Goal: Information Seeking & Learning: Learn about a topic

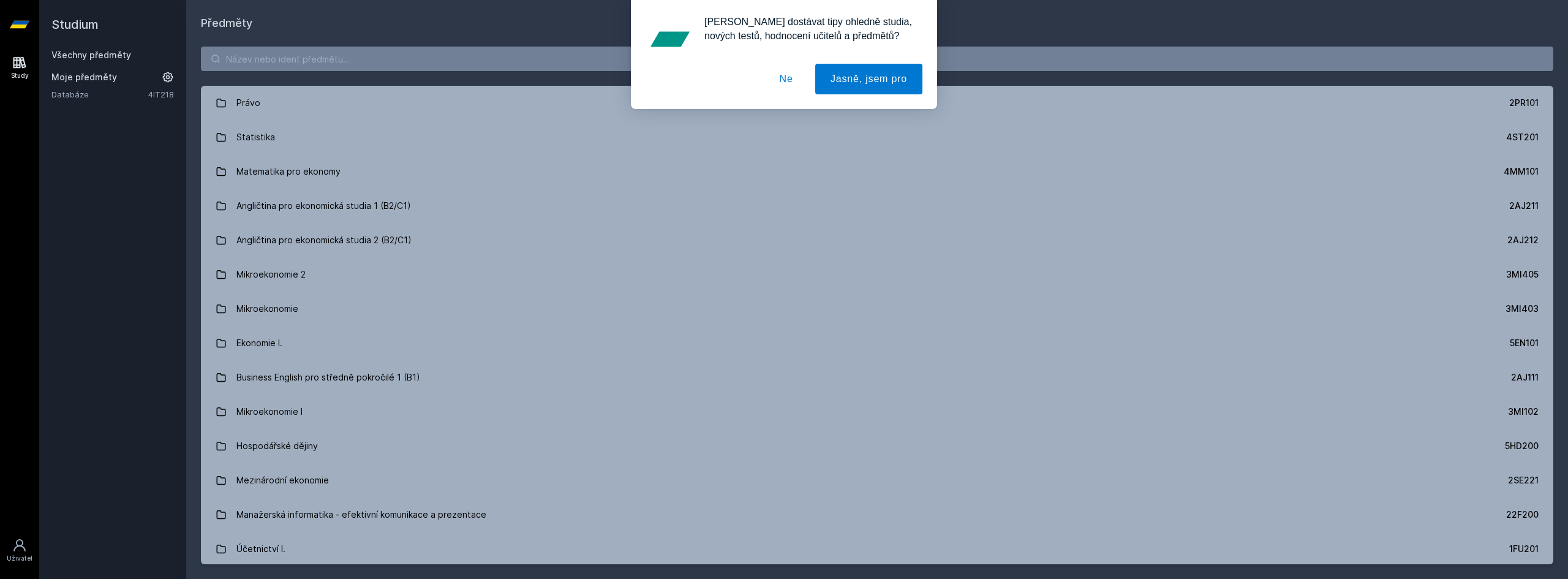
click at [795, 77] on button "Ne" at bounding box center [787, 79] width 44 height 31
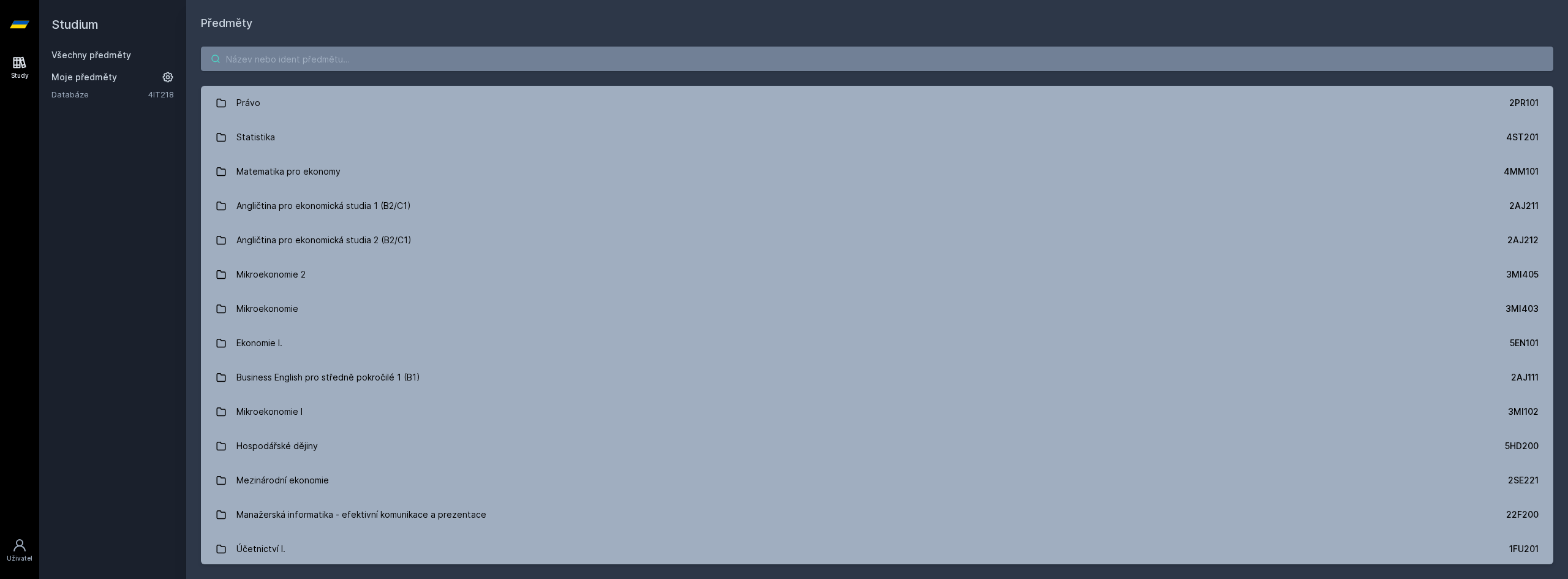
click at [663, 62] on input "search" at bounding box center [878, 58] width 1353 height 24
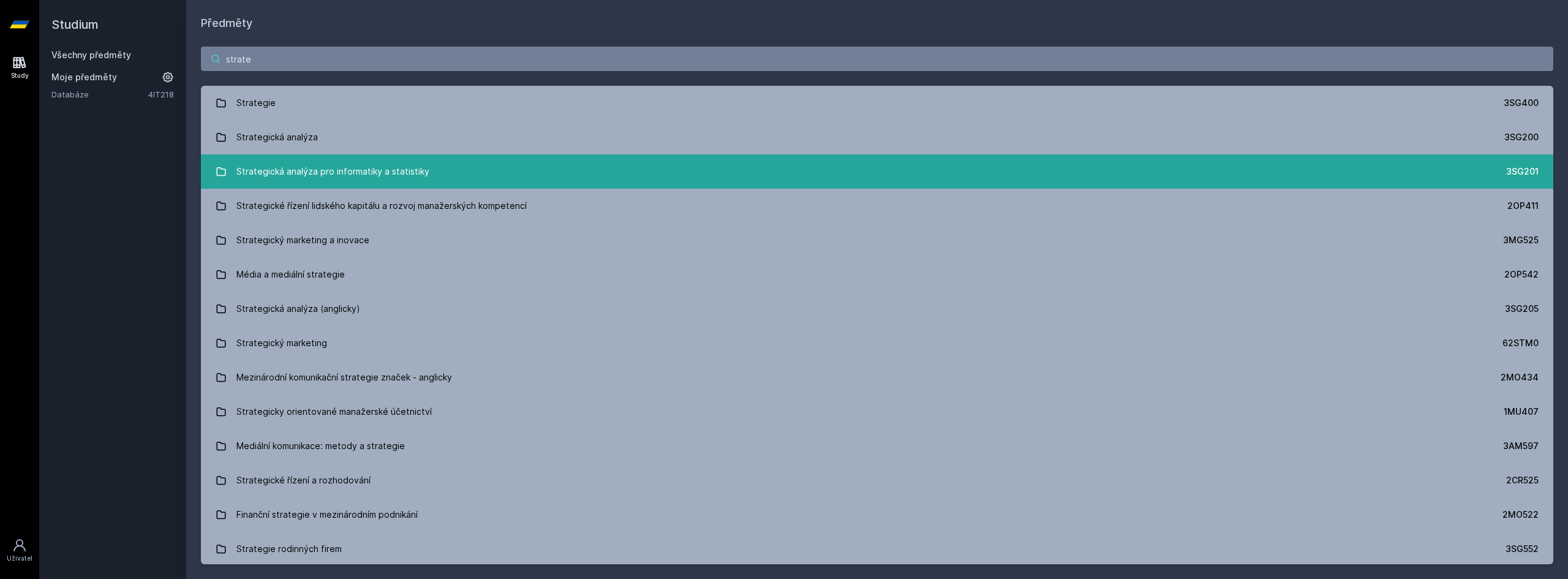
type input "strate"
click at [494, 168] on link "Strategická analýza pro informatiky a statistiky 3SG201" at bounding box center [878, 171] width 1353 height 34
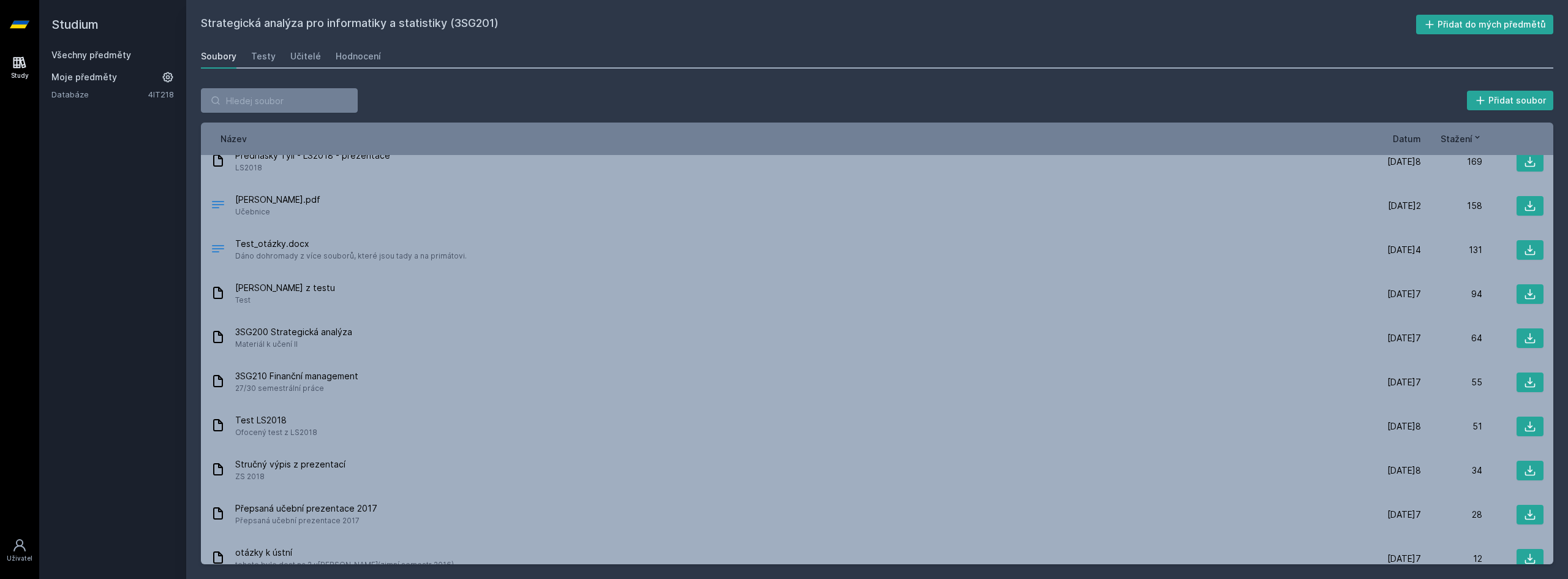
scroll to position [292, 0]
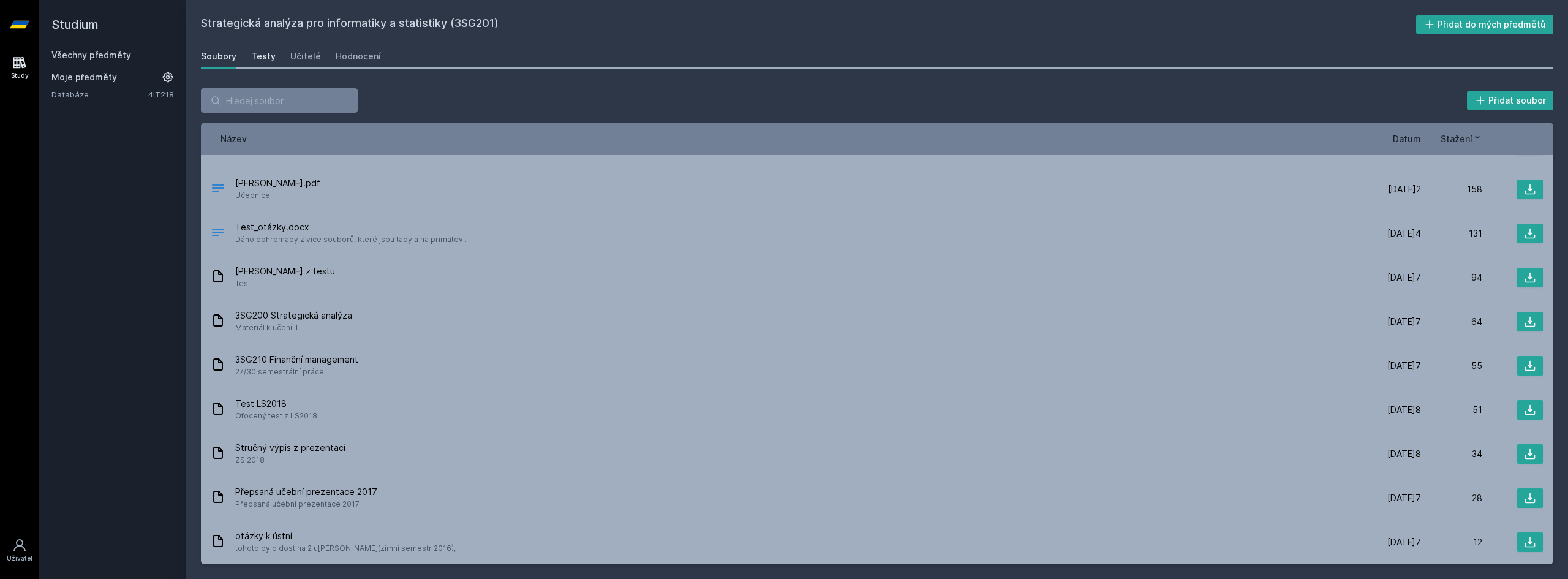
click at [267, 52] on div "Testy" at bounding box center [263, 57] width 24 height 13
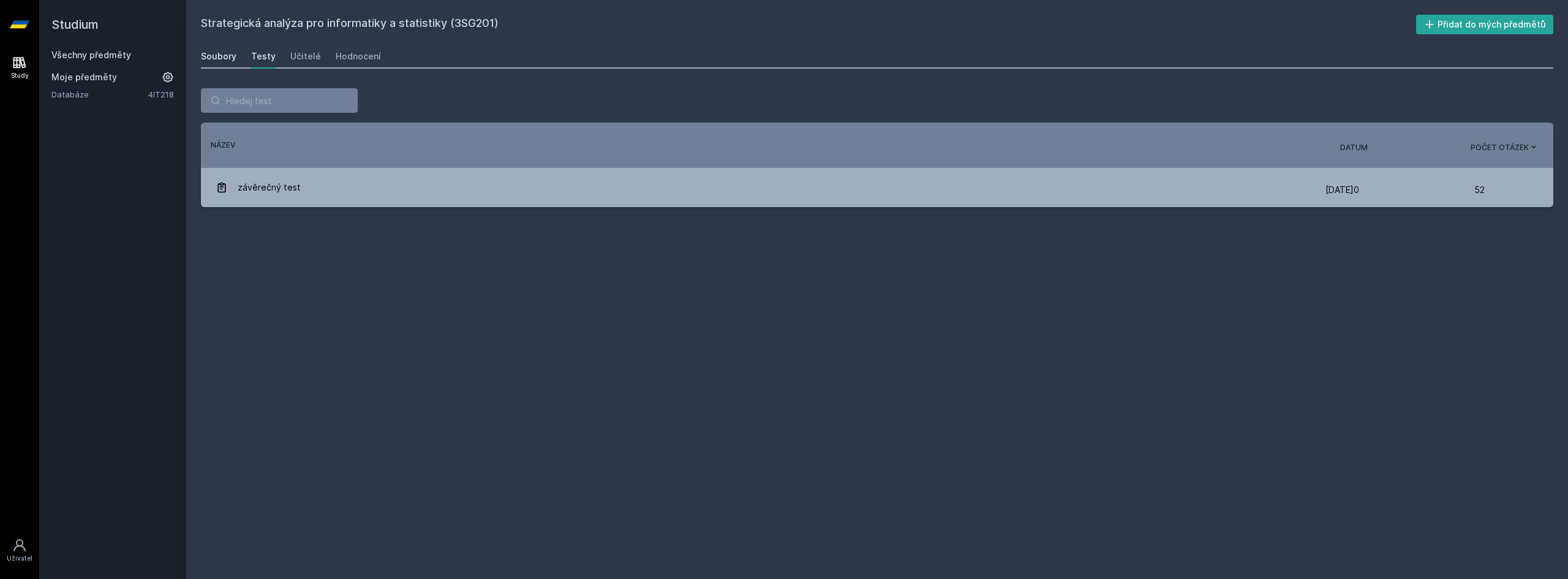
click at [235, 54] on div "Soubory" at bounding box center [219, 57] width 36 height 13
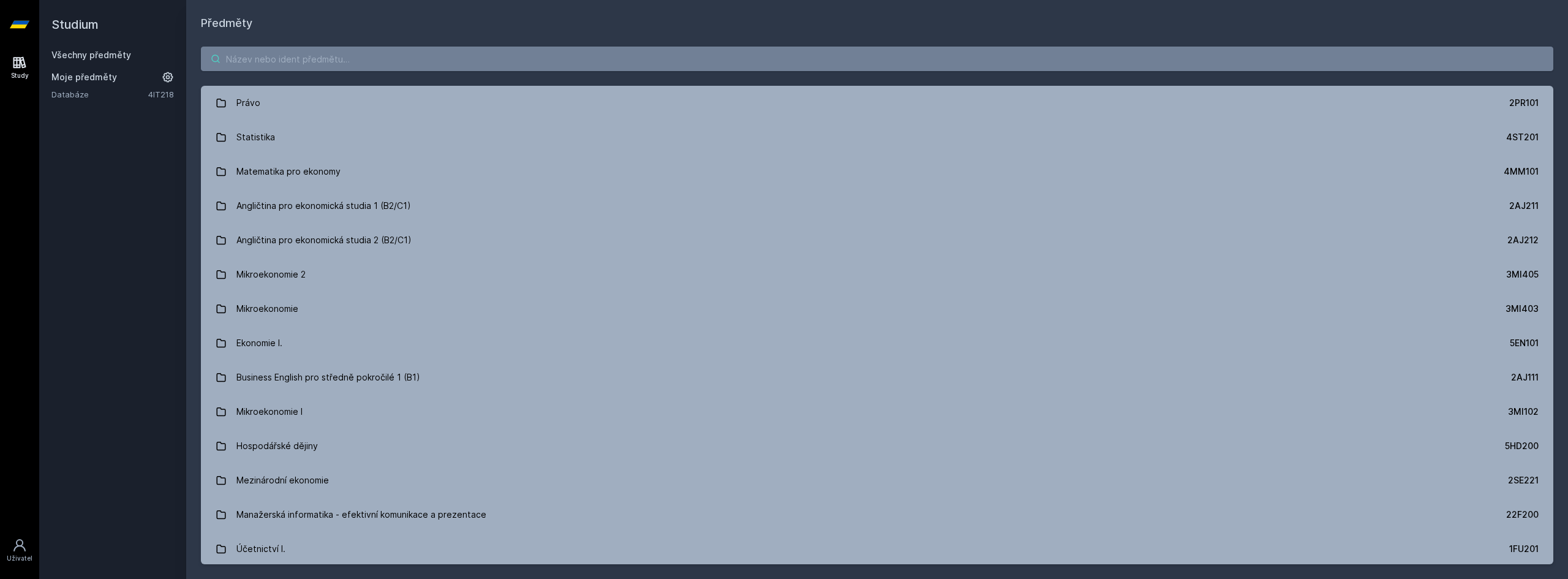
click at [500, 65] on input "search" at bounding box center [878, 58] width 1353 height 24
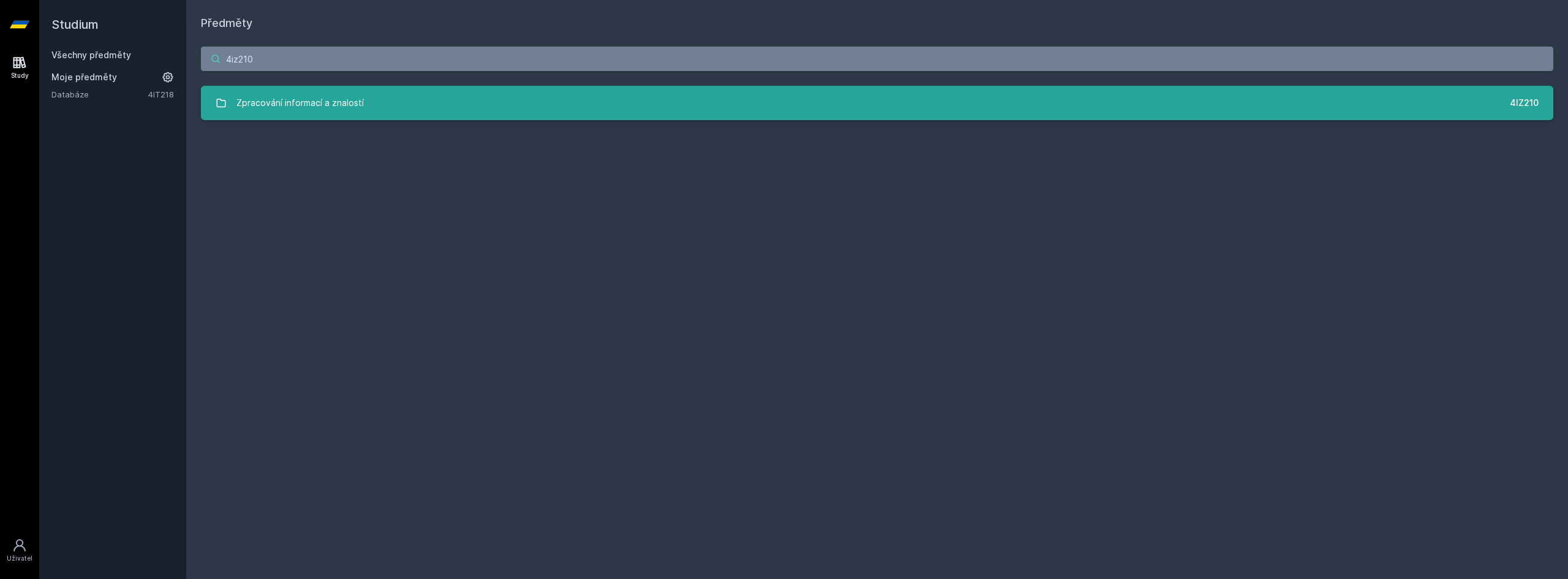
type input "4iz210"
click at [339, 104] on div "Zpracování informací a znalostí" at bounding box center [300, 103] width 127 height 24
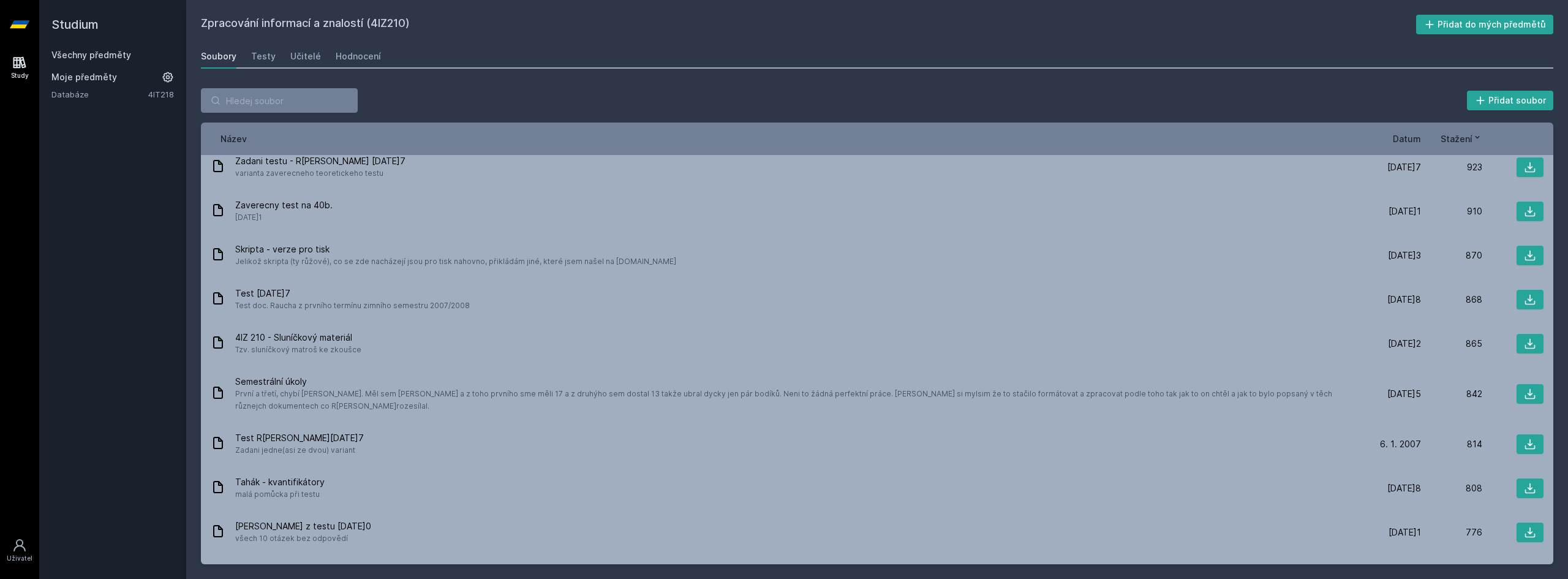
scroll to position [1041, 0]
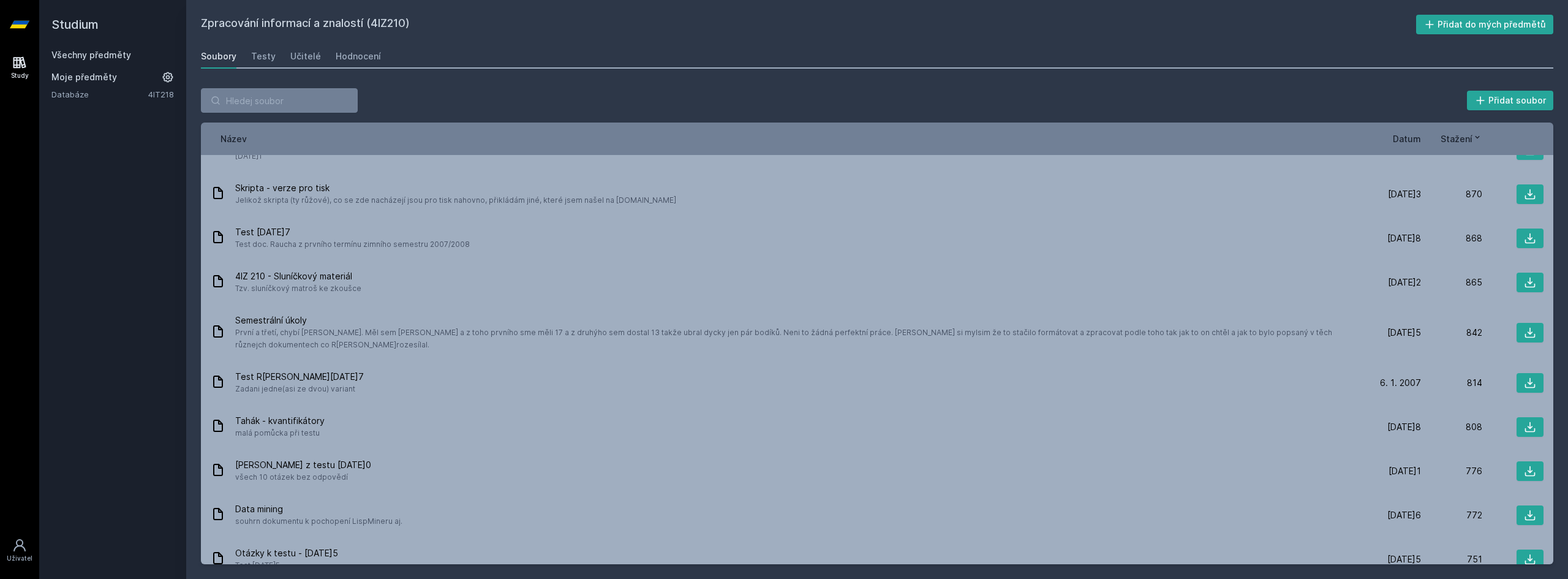
click at [1405, 141] on span "Datum" at bounding box center [1407, 139] width 28 height 13
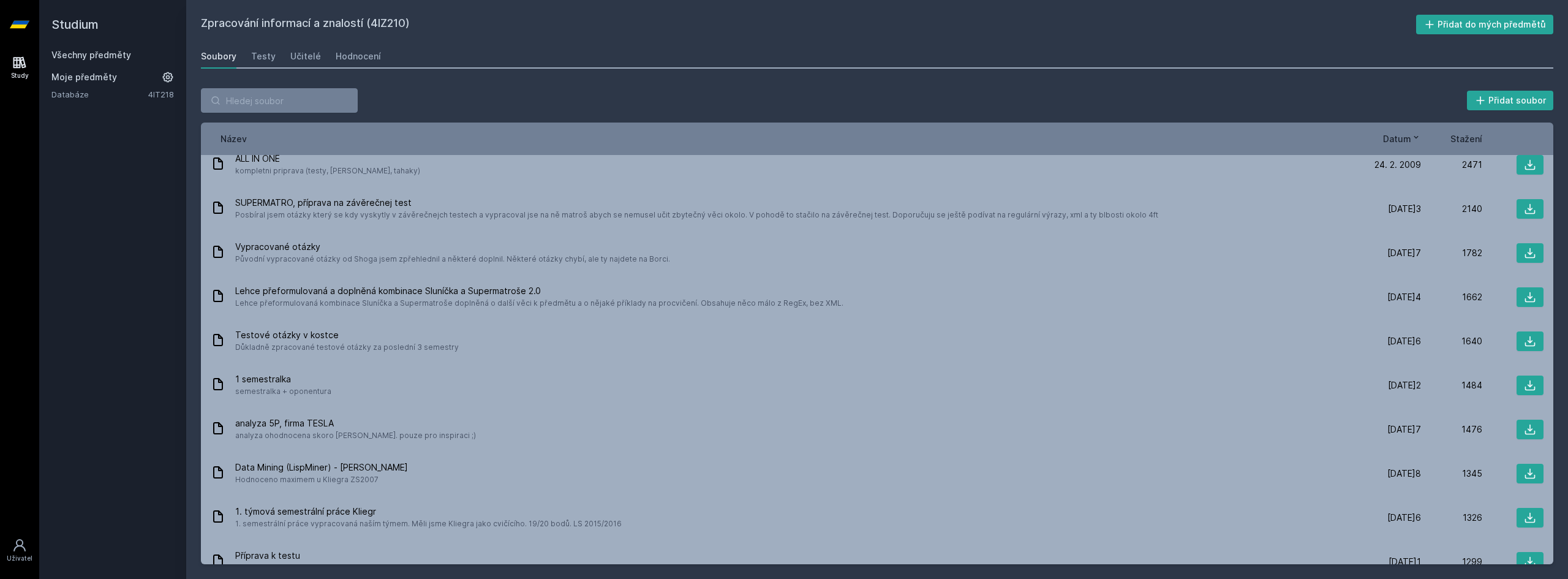
scroll to position [0, 0]
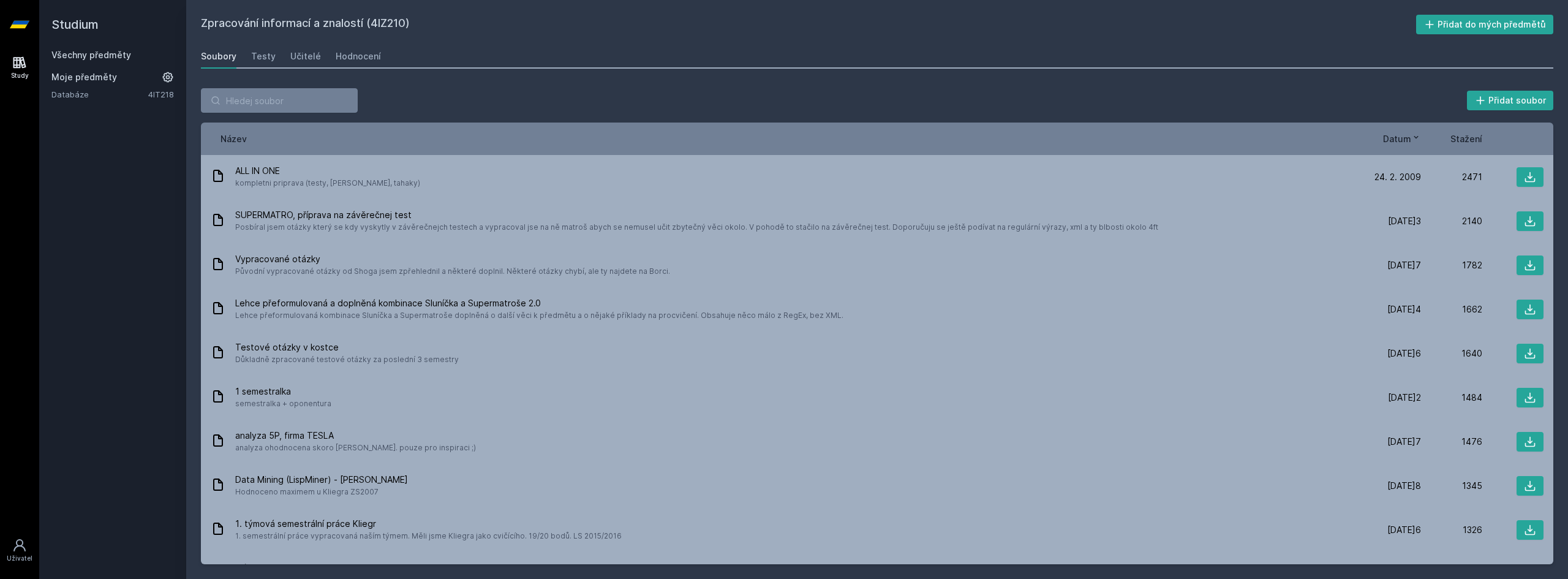
click at [1385, 141] on span "Datum" at bounding box center [1398, 139] width 28 height 13
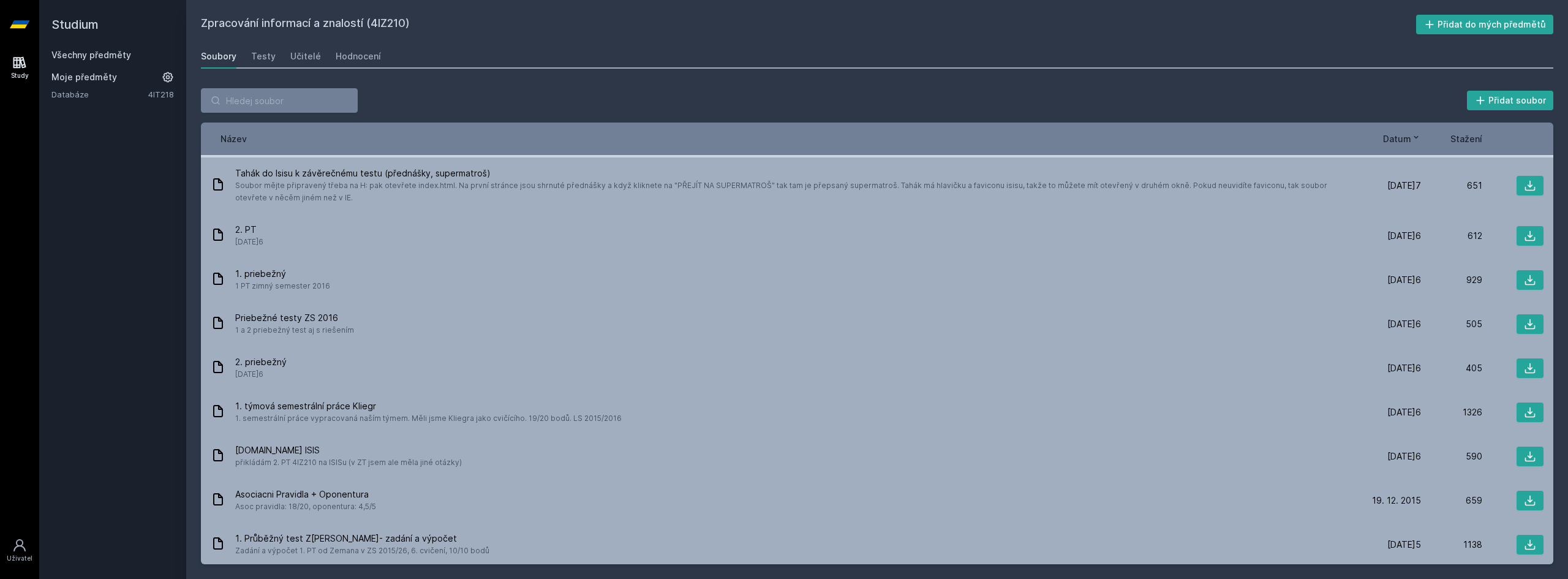
scroll to position [490, 0]
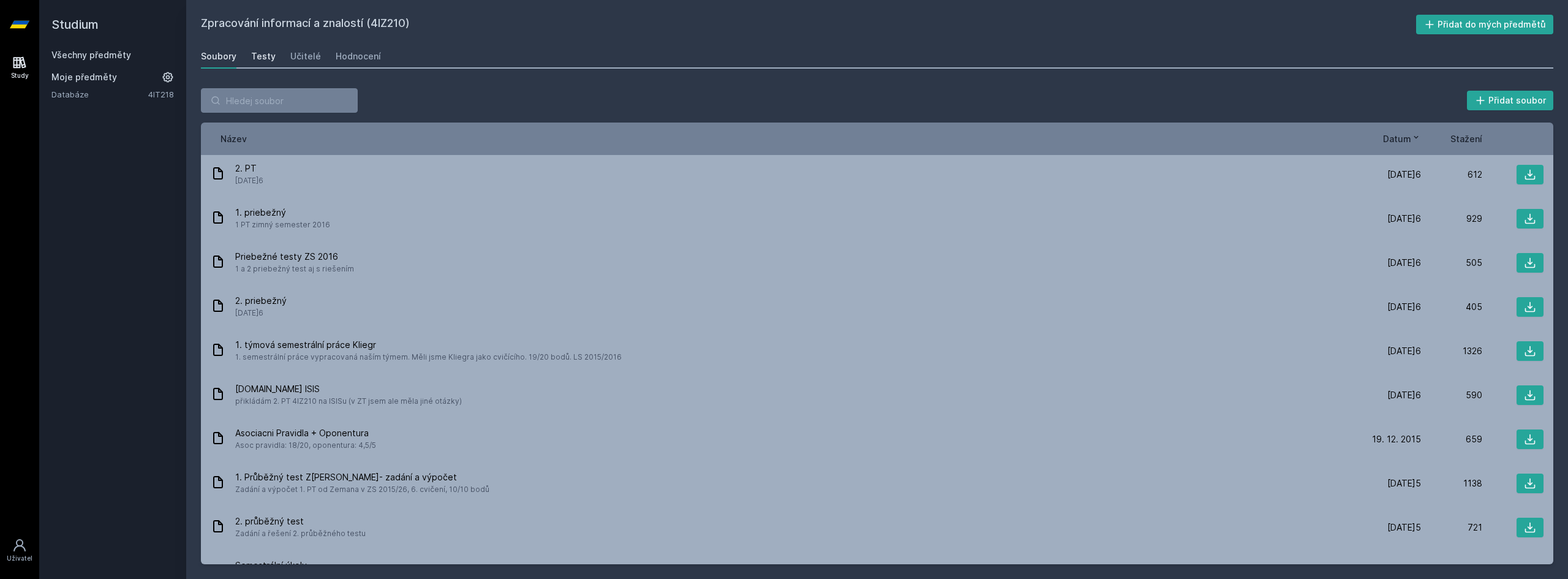
click at [260, 59] on div "Testy" at bounding box center [263, 57] width 24 height 13
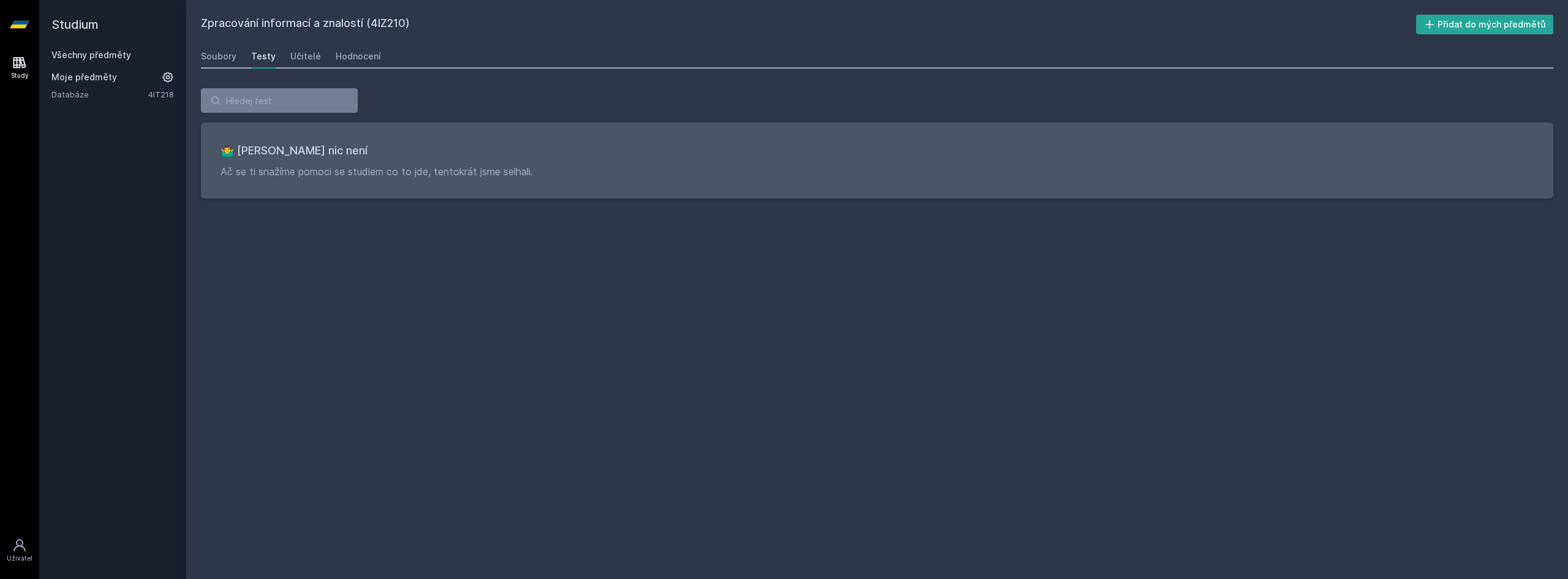
click at [283, 52] on div "Soubory Testy Učitelé Hodnocení" at bounding box center [878, 56] width 1353 height 24
click at [292, 54] on div "Učitelé" at bounding box center [305, 57] width 31 height 13
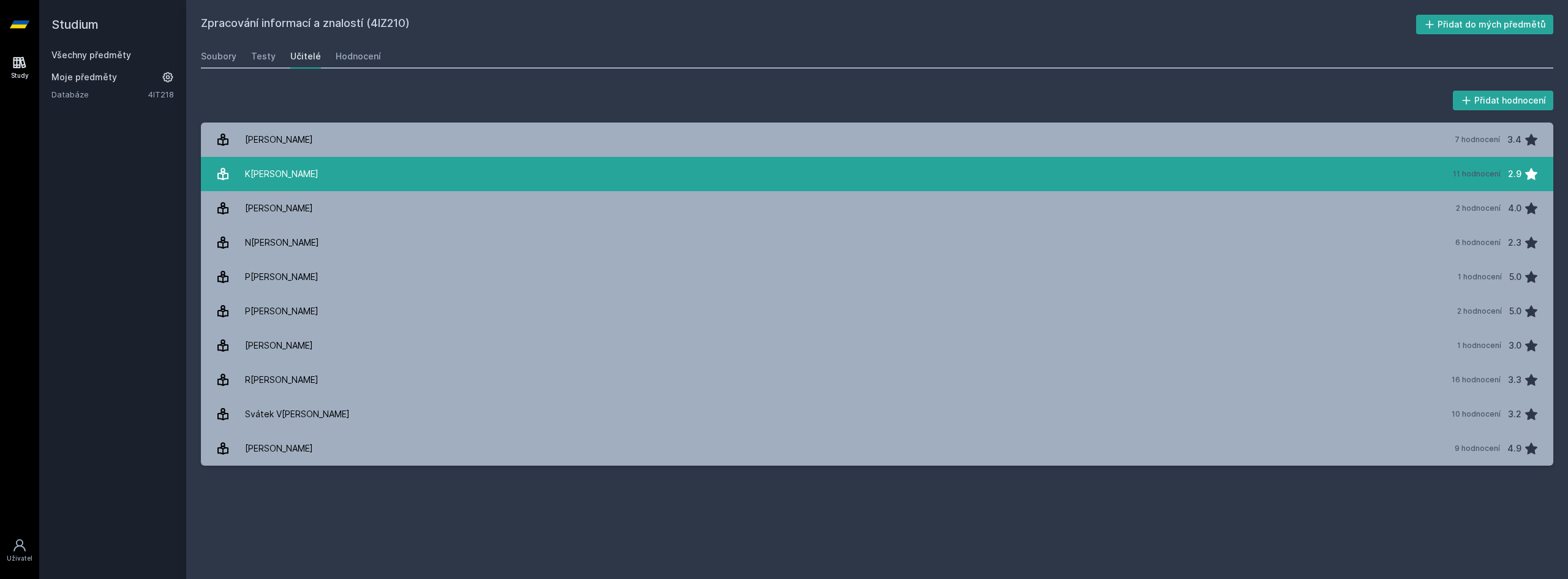
click at [307, 171] on link "K[PERSON_NAME] 11 hodnocení 2.9" at bounding box center [878, 174] width 1353 height 34
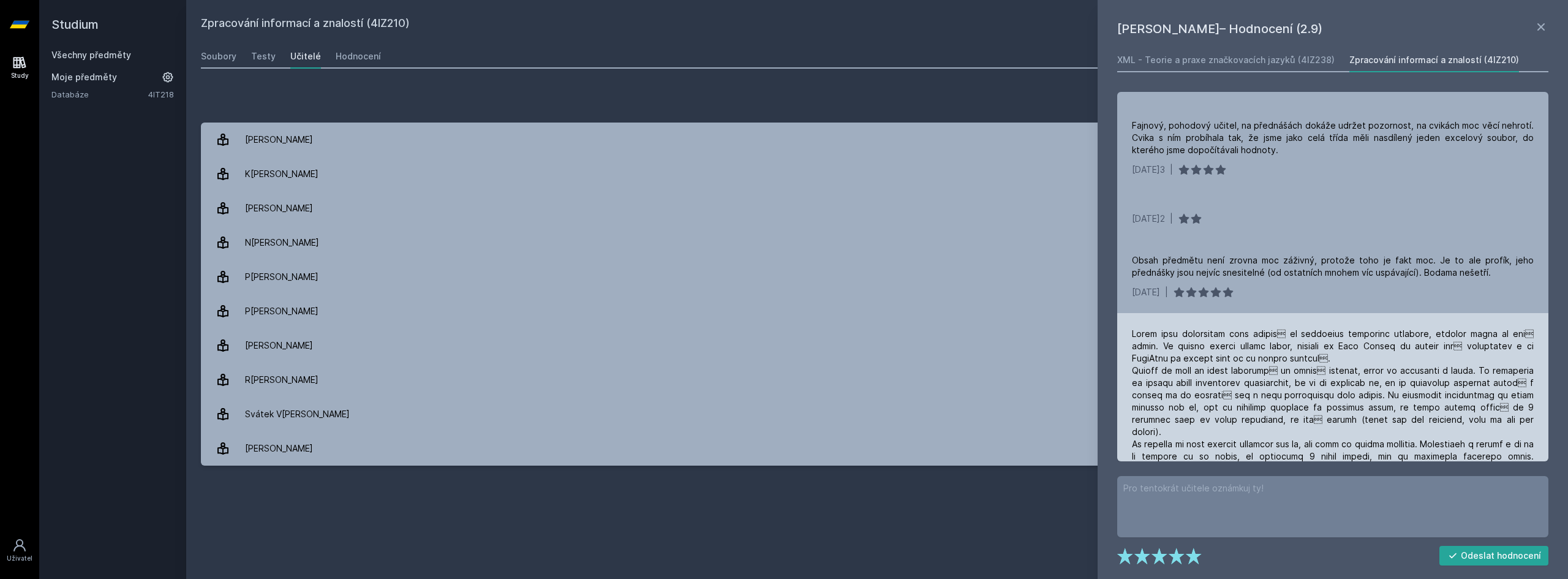
scroll to position [306, 0]
